Goal: Transaction & Acquisition: Purchase product/service

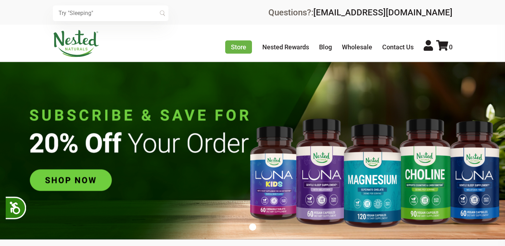
click at [90, 176] on img at bounding box center [252, 150] width 505 height 177
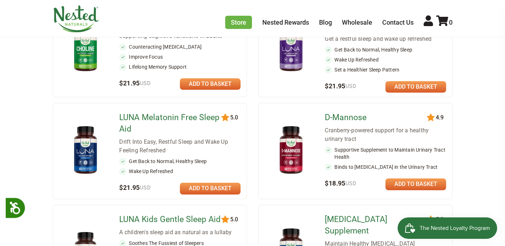
scroll to position [347, 0]
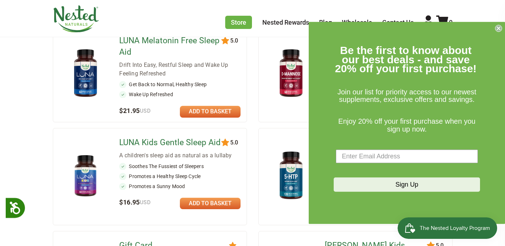
click at [498, 30] on circle "Close dialog" at bounding box center [499, 28] width 7 height 7
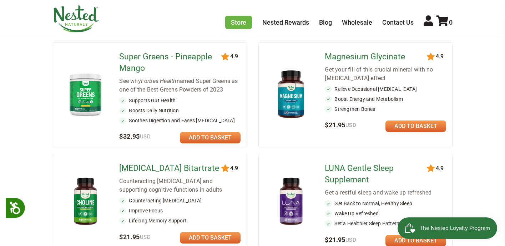
scroll to position [6, 0]
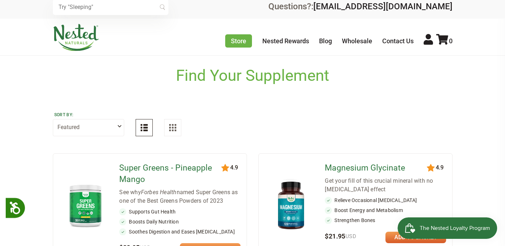
click at [340, 168] on link "Magnesium Glycinate" at bounding box center [376, 167] width 103 height 11
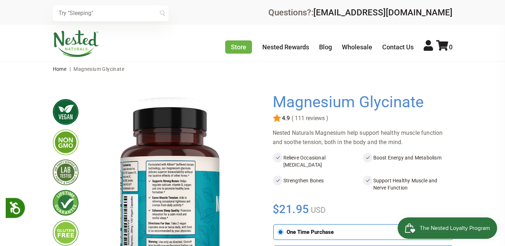
scroll to position [109, 0]
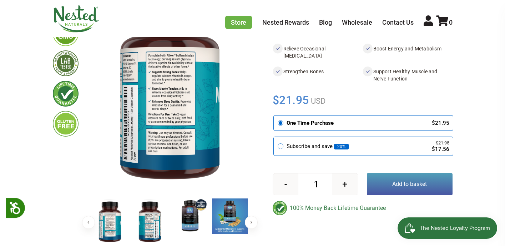
click at [197, 217] on img at bounding box center [190, 216] width 36 height 36
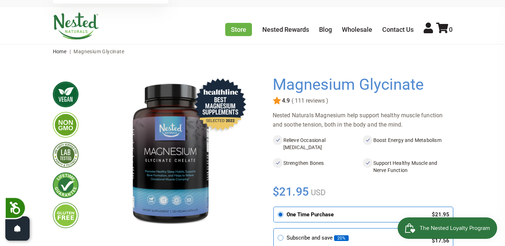
scroll to position [16, 0]
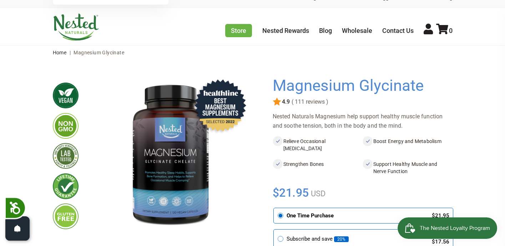
click at [419, 31] on li "Contact Us" at bounding box center [402, 31] width 40 height 12
click at [427, 31] on icon at bounding box center [428, 29] width 9 height 11
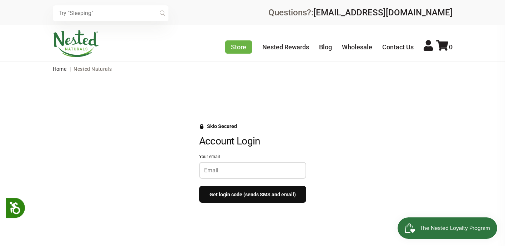
click at [255, 171] on input "Your email" at bounding box center [252, 170] width 97 height 7
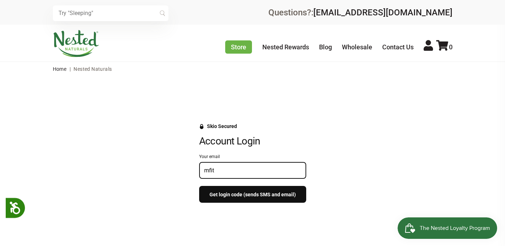
type input "mfitzpatrick906@gmail.com"
click at [262, 199] on button "Get login code (sends SMS and email)" at bounding box center [252, 194] width 107 height 17
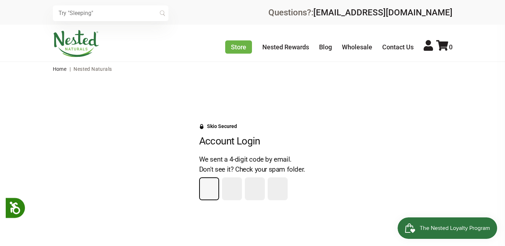
type input "3"
type input "9"
type input "0"
type input "4"
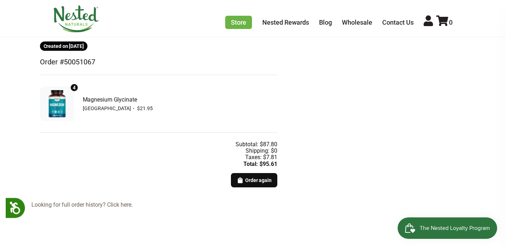
scroll to position [150, 0]
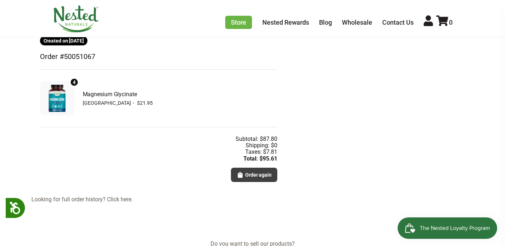
click at [244, 175] on button "Order again" at bounding box center [254, 174] width 46 height 14
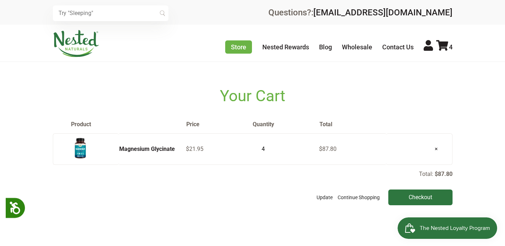
scroll to position [26, 0]
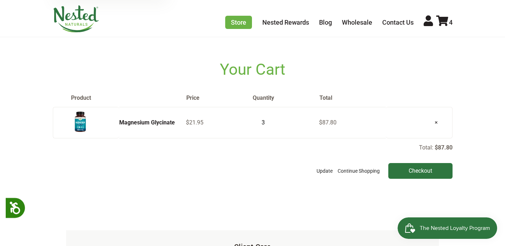
click at [267, 123] on input "3" at bounding box center [261, 122] width 18 height 10
type input "2"
click at [267, 123] on input "2" at bounding box center [261, 122] width 18 height 10
click at [294, 186] on div "× Recommended Products Previous 150 4.9 [PERSON_NAME] Gentle Sleep Supplement $…" at bounding box center [252, 167] width 505 height 386
click at [322, 140] on table "Product Price Quantity Total Magnesium Glycinate $21.95 2 $87.80 ×" at bounding box center [253, 116] width 400 height 55
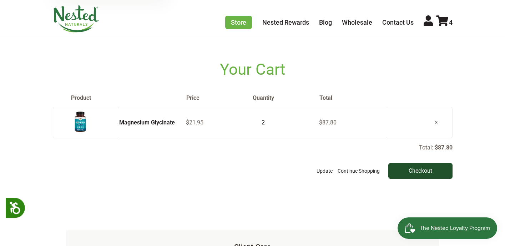
click at [429, 174] on input "Checkout" at bounding box center [421, 171] width 64 height 16
